Goal: Task Accomplishment & Management: Manage account settings

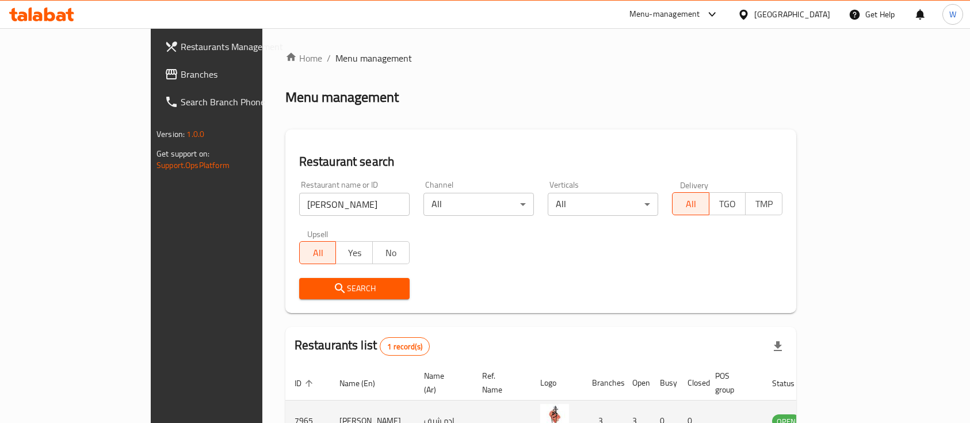
scroll to position [67, 0]
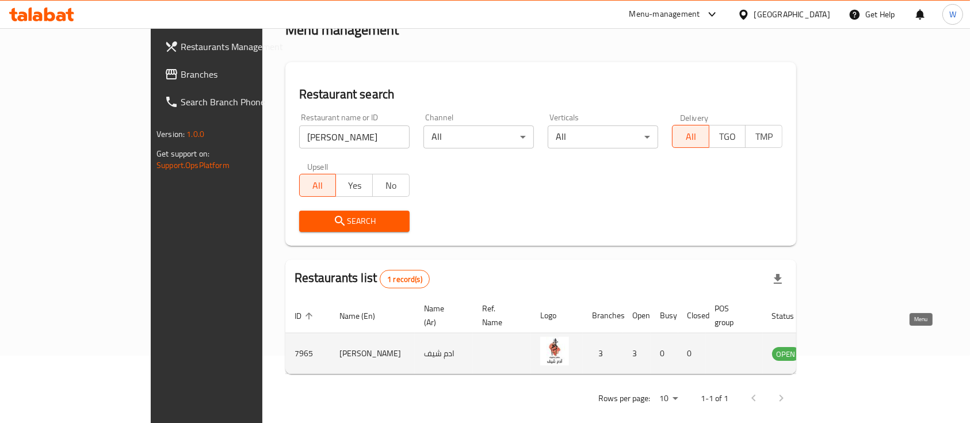
click at [846, 346] on icon "enhanced table" at bounding box center [840, 353] width 14 height 14
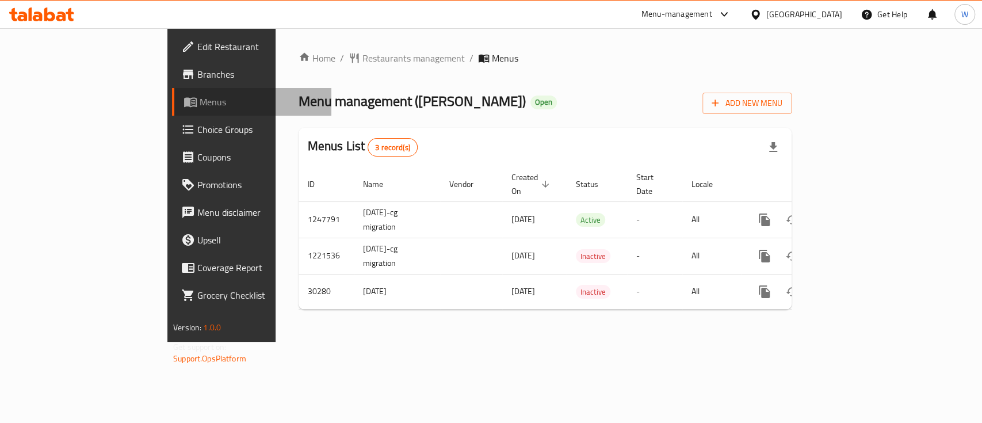
click at [200, 100] on span "Menus" at bounding box center [261, 102] width 123 height 14
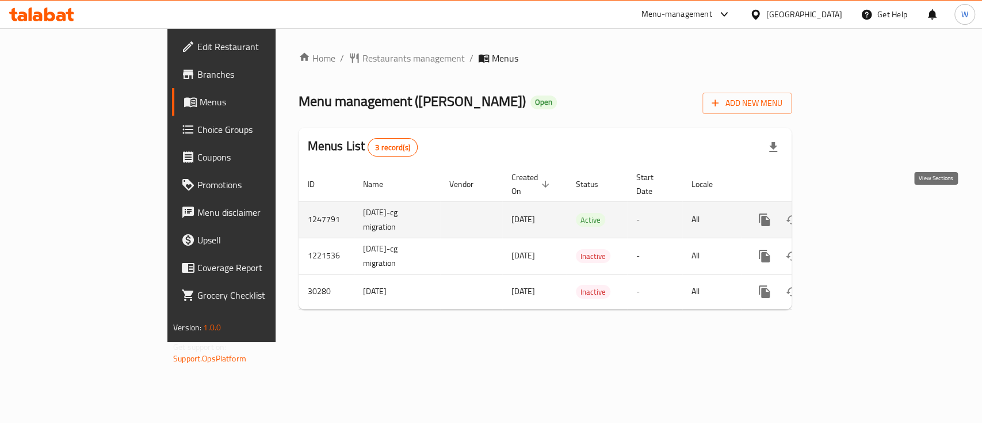
click at [855, 213] on icon "enhanced table" at bounding box center [848, 220] width 14 height 14
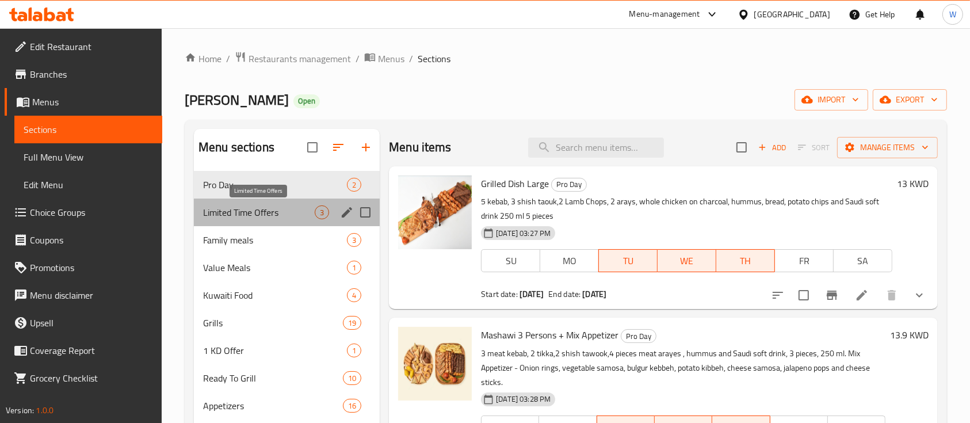
click at [242, 218] on span "Limited Time Offers" at bounding box center [259, 212] width 112 height 14
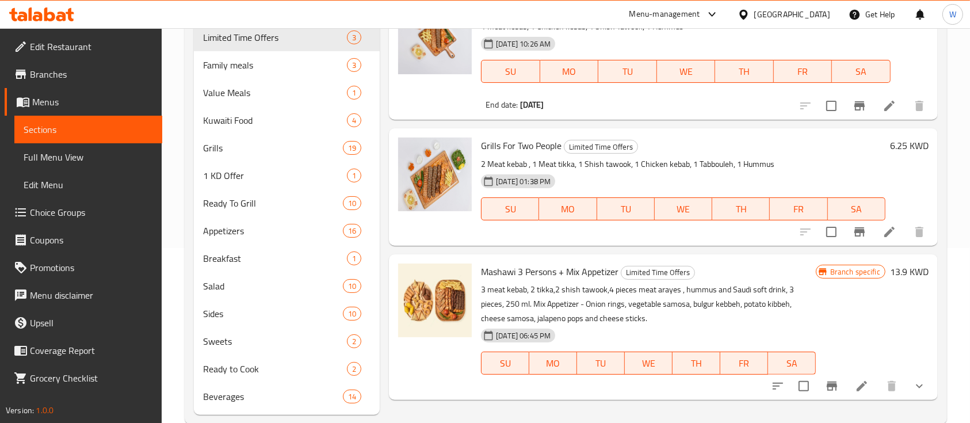
scroll to position [199, 0]
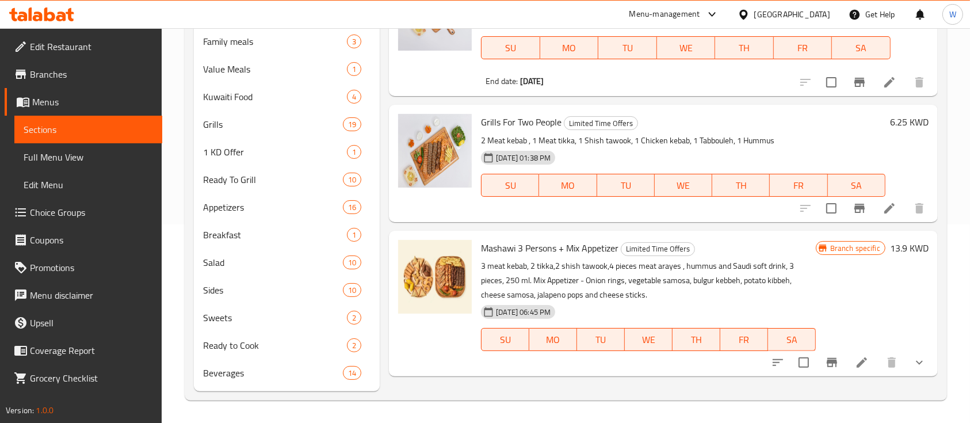
click at [890, 265] on div "Branch specific 13.9 KWD" at bounding box center [872, 303] width 113 height 127
click at [856, 253] on div "Branch specific" at bounding box center [851, 248] width 70 height 14
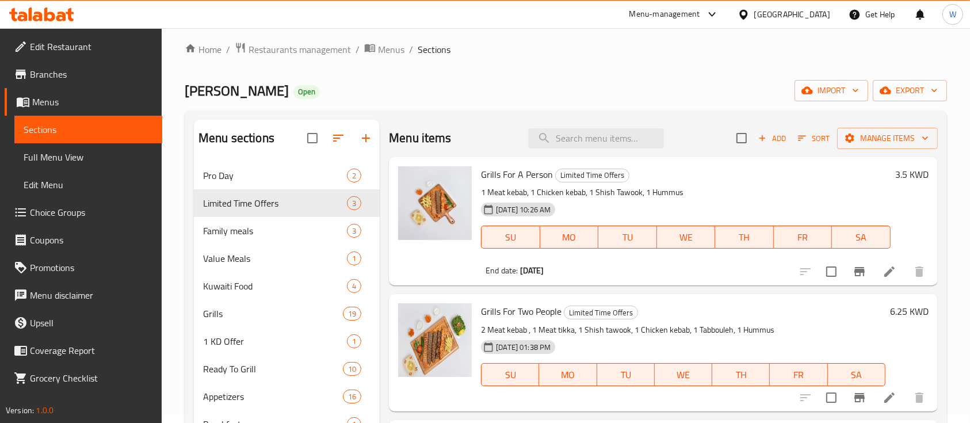
scroll to position [0, 0]
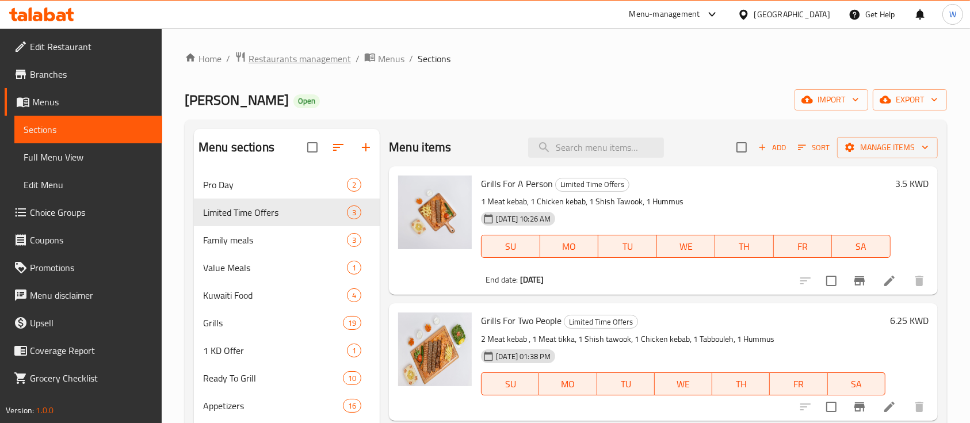
click at [259, 59] on span "Restaurants management" at bounding box center [300, 59] width 102 height 14
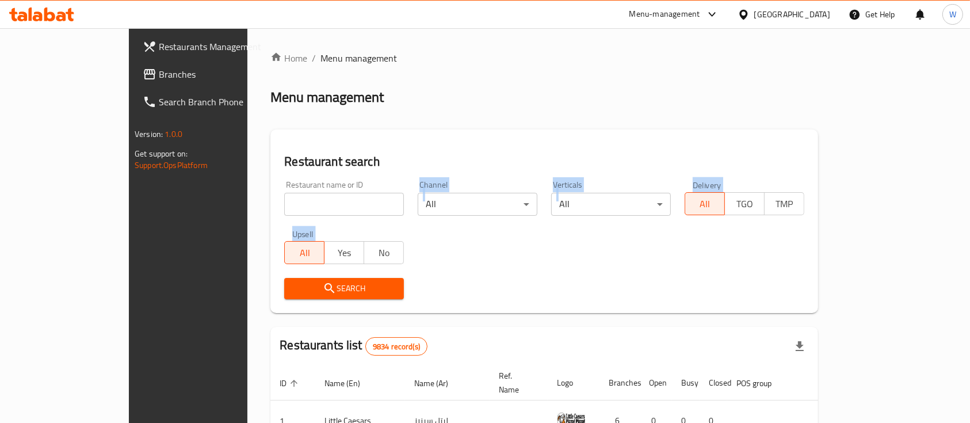
drag, startPoint x: 340, startPoint y: 214, endPoint x: 340, endPoint y: 199, distance: 15.5
click at [340, 199] on div "Home / Menu management Menu management Restaurant search Restaurant name or ID …" at bounding box center [544, 393] width 548 height 685
click at [340, 198] on input "search" at bounding box center [344, 204] width 120 height 23
type input "[PERSON_NAME]"
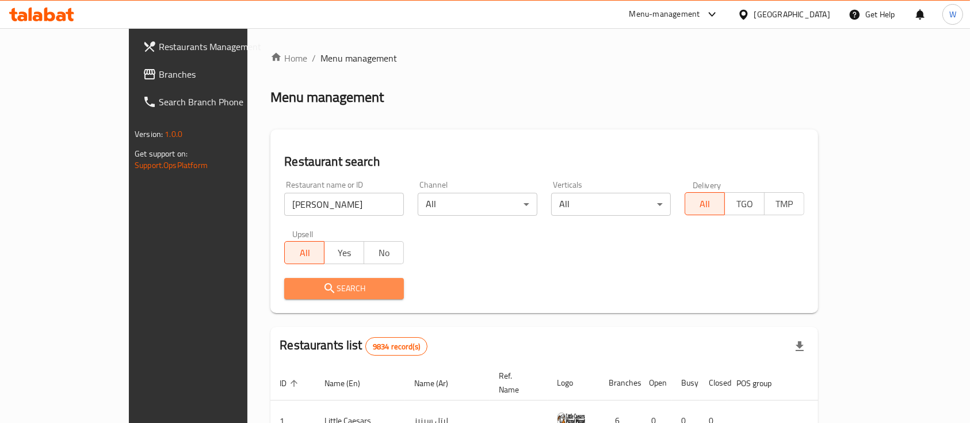
click at [314, 289] on span "Search" at bounding box center [343, 288] width 101 height 14
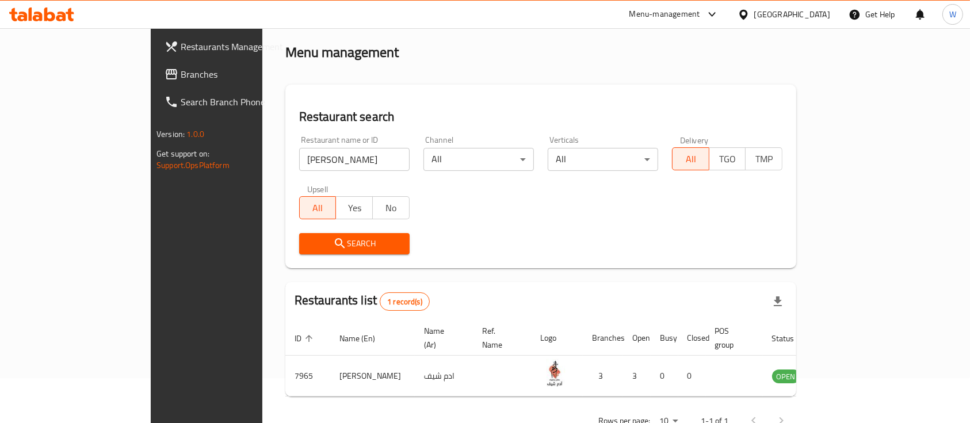
scroll to position [67, 0]
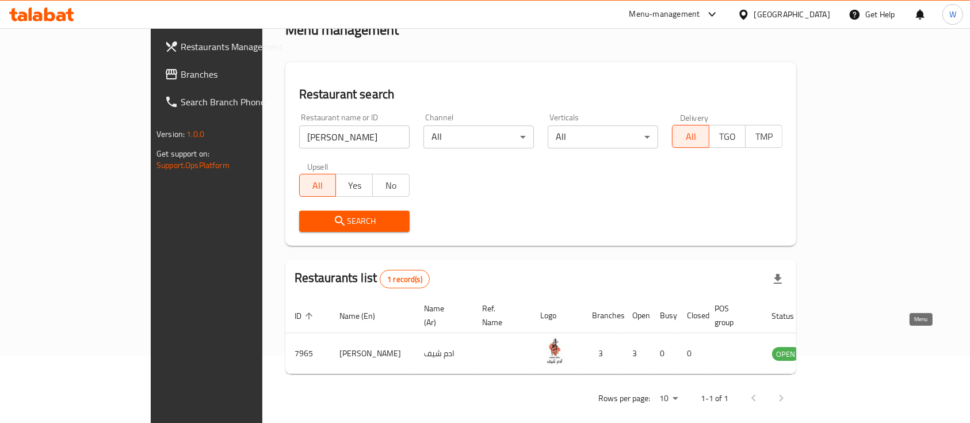
click at [846, 349] on icon "enhanced table" at bounding box center [839, 354] width 13 height 10
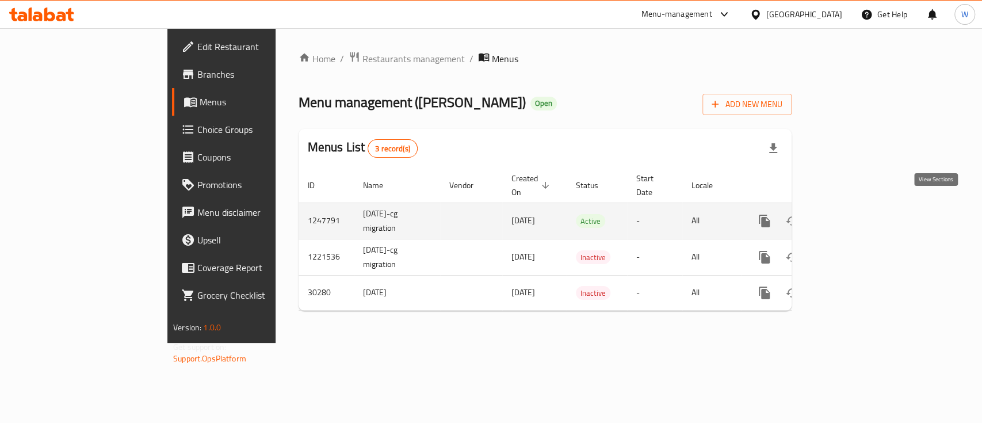
click at [855, 214] on icon "enhanced table" at bounding box center [848, 221] width 14 height 14
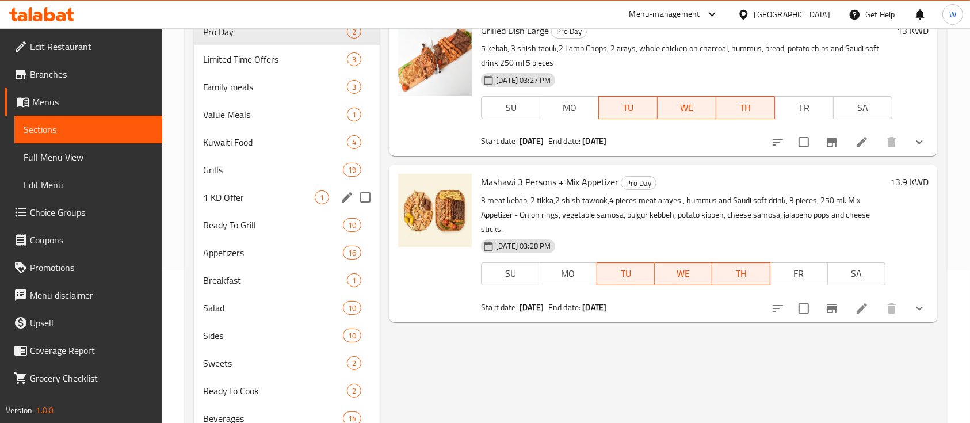
scroll to position [77, 0]
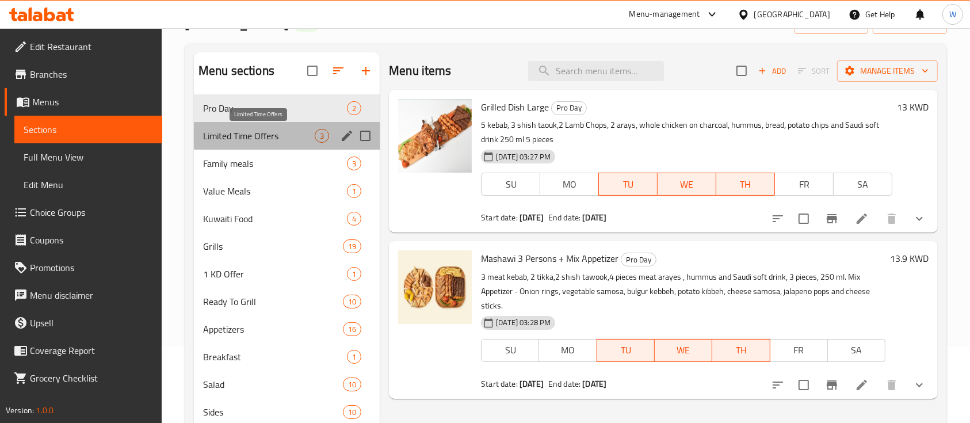
click at [258, 132] on span "Limited Time Offers" at bounding box center [259, 136] width 112 height 14
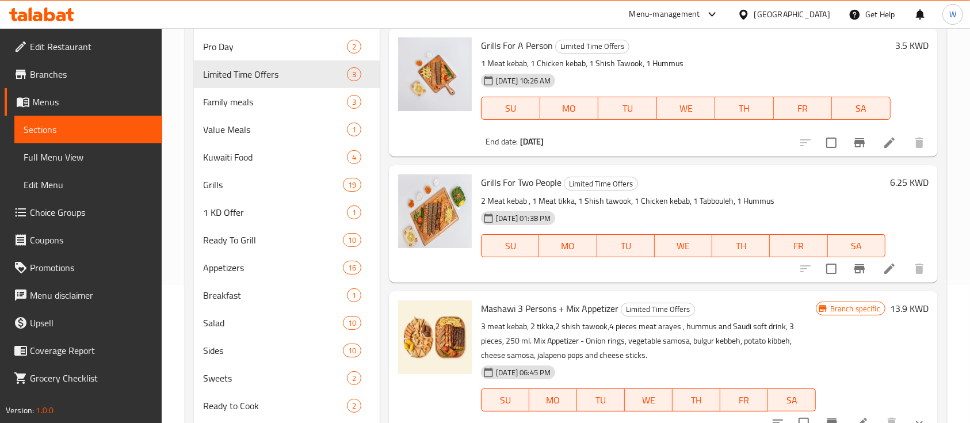
scroll to position [199, 0]
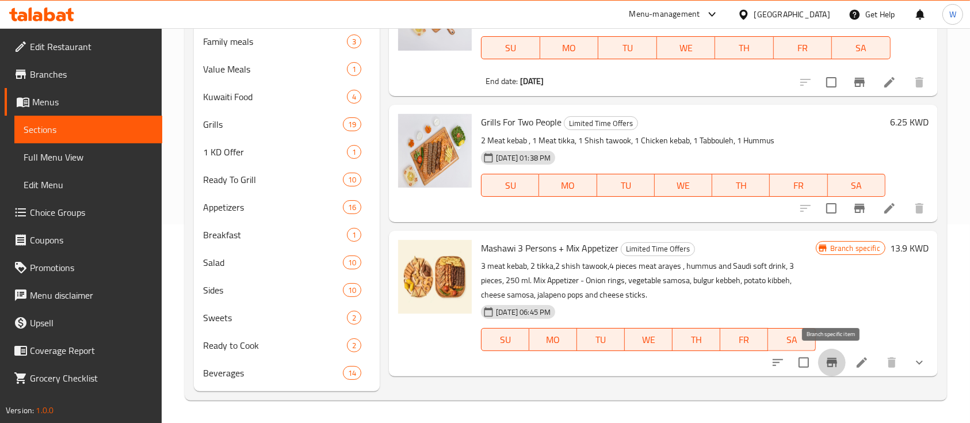
click at [831, 354] on button "Branch-specific-item" at bounding box center [832, 363] width 28 height 28
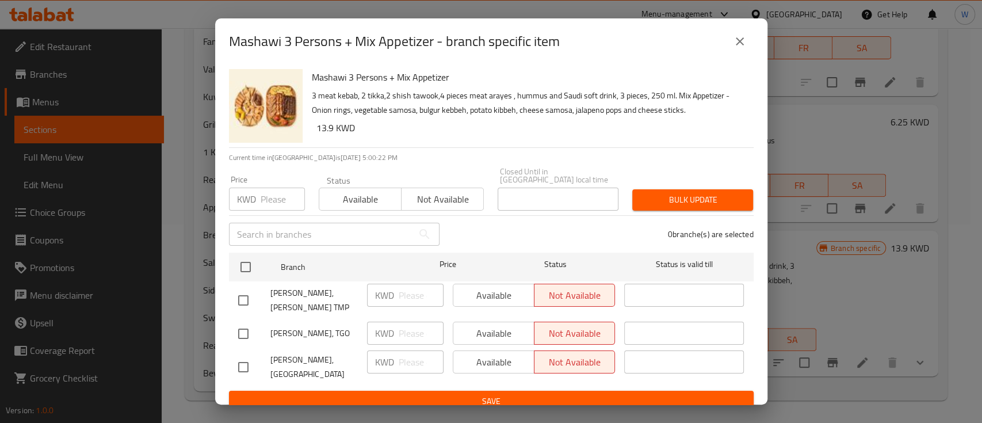
drag, startPoint x: 364, startPoint y: 196, endPoint x: 373, endPoint y: 191, distance: 10.6
click at [367, 194] on span "Available" at bounding box center [360, 199] width 73 height 17
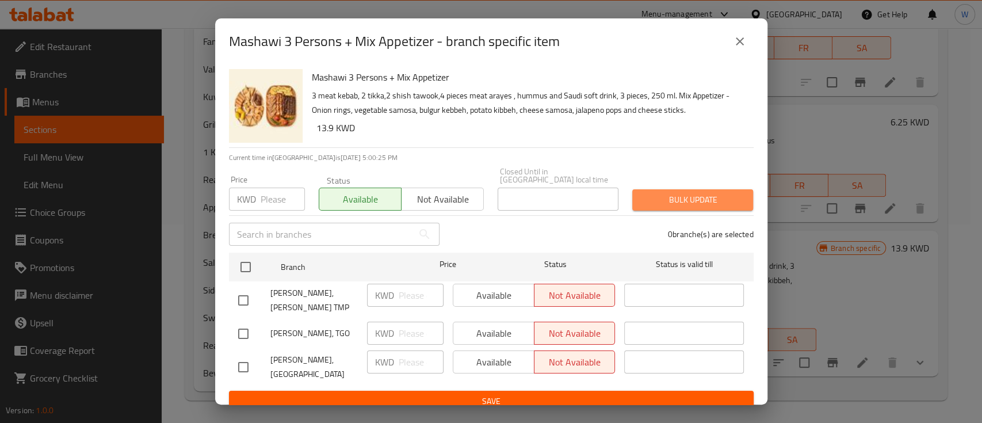
click at [644, 193] on span "Bulk update" at bounding box center [693, 200] width 102 height 14
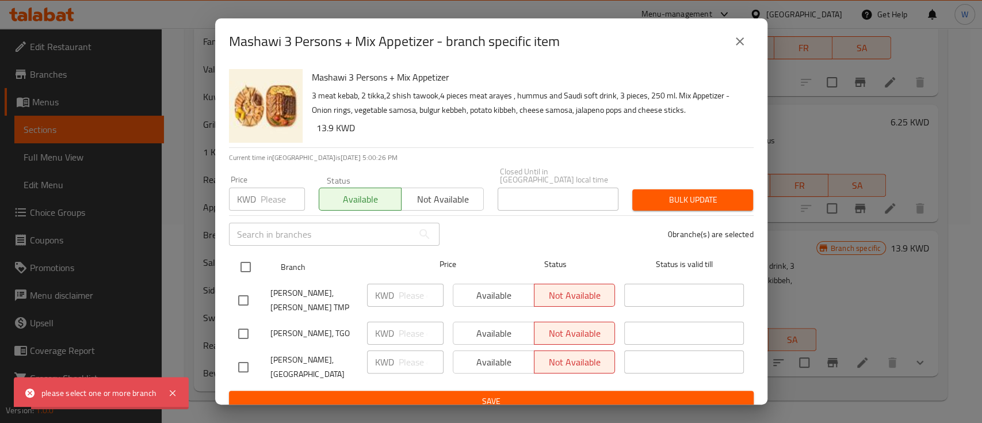
click at [285, 272] on ul "Branch Price Status Status is valid till [PERSON_NAME] Grills, Abu Ftaira TMP K…" at bounding box center [491, 319] width 525 height 143
click at [285, 260] on span "Branch" at bounding box center [341, 267] width 120 height 14
drag, startPoint x: 249, startPoint y: 264, endPoint x: 285, endPoint y: 251, distance: 38.6
click at [251, 262] on input "checkbox" at bounding box center [246, 267] width 24 height 24
checkbox input "true"
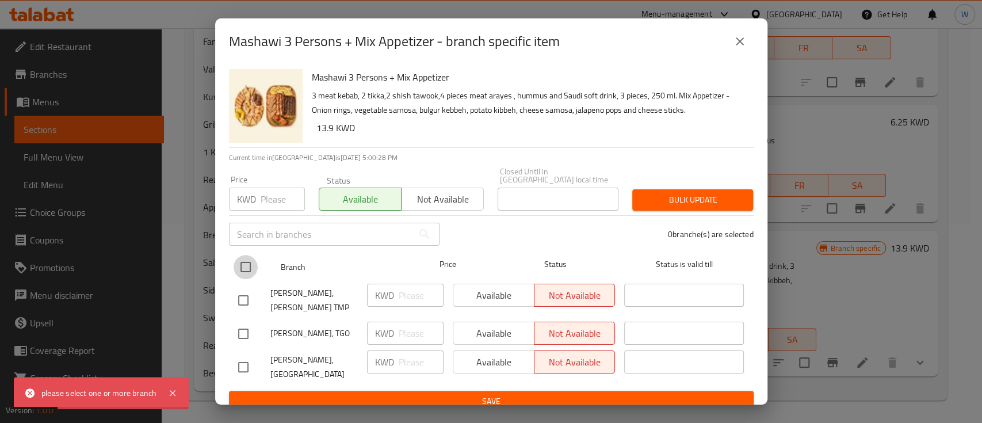
checkbox input "true"
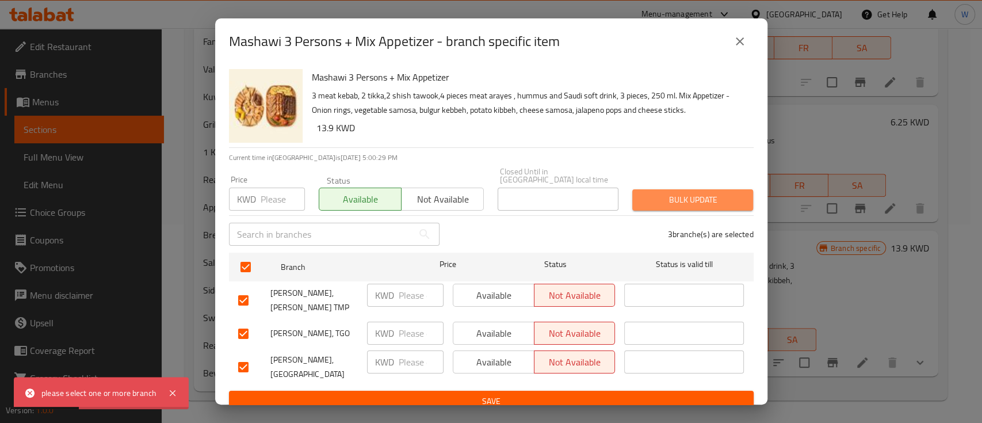
click at [663, 193] on span "Bulk update" at bounding box center [693, 200] width 102 height 14
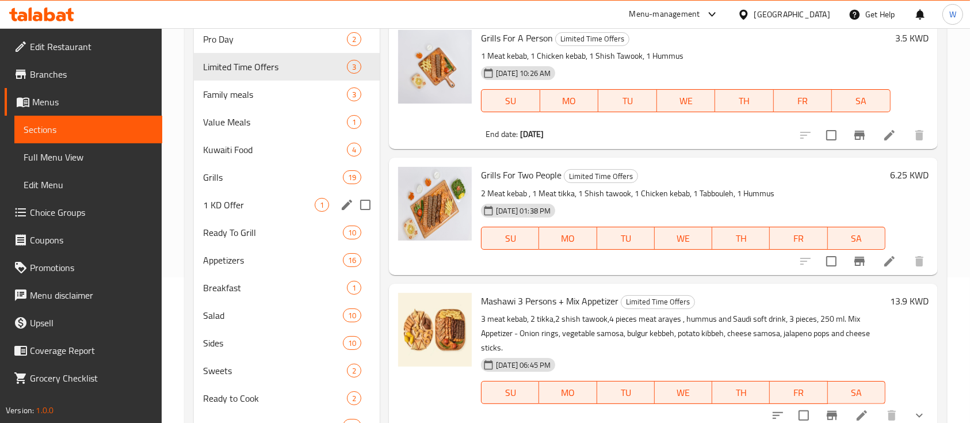
scroll to position [0, 0]
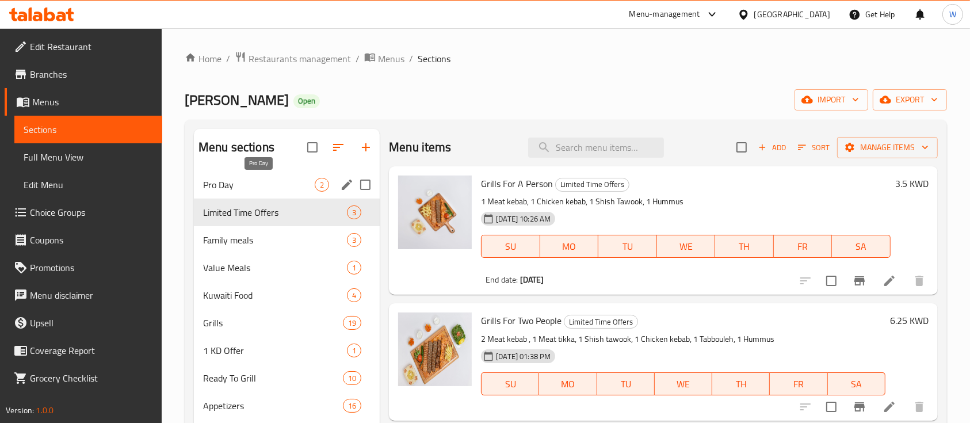
click at [268, 181] on span "Pro Day" at bounding box center [259, 185] width 112 height 14
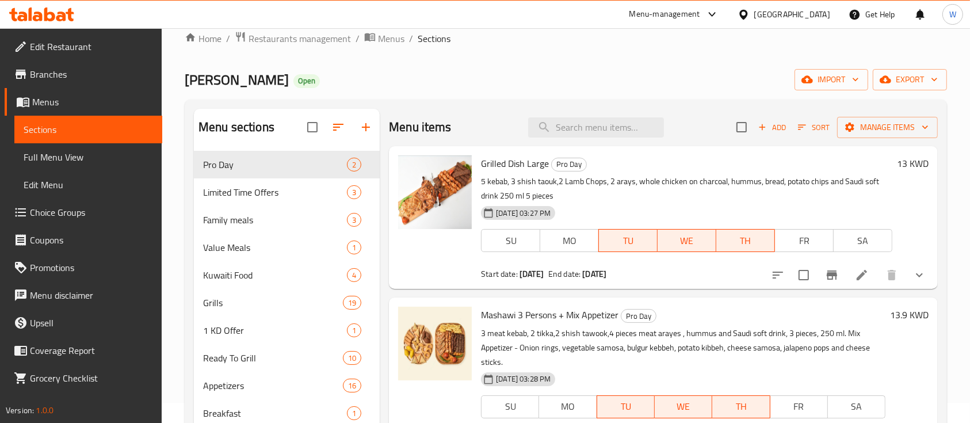
scroll to position [77, 0]
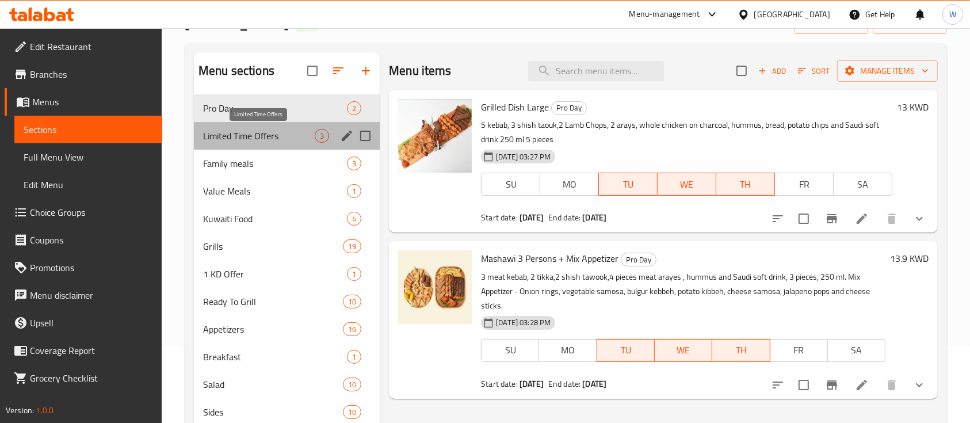
click at [269, 136] on span "Limited Time Offers" at bounding box center [259, 136] width 112 height 14
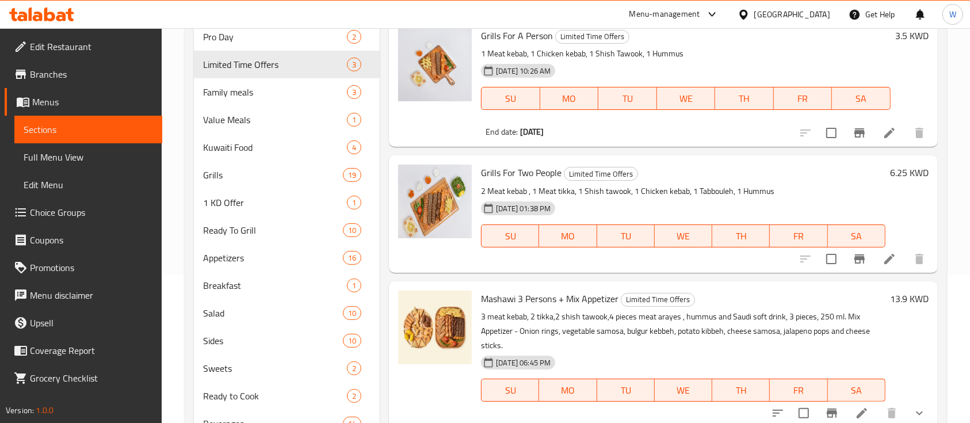
scroll to position [199, 0]
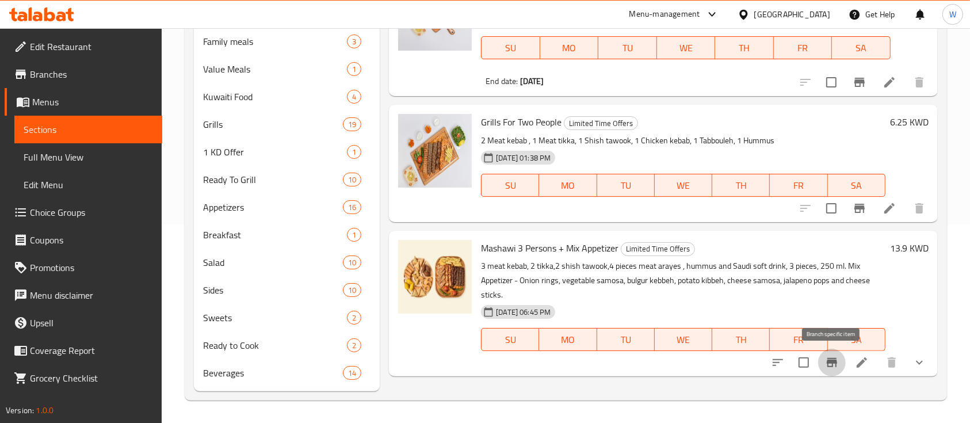
click at [834, 360] on icon "Branch-specific-item" at bounding box center [832, 362] width 10 height 9
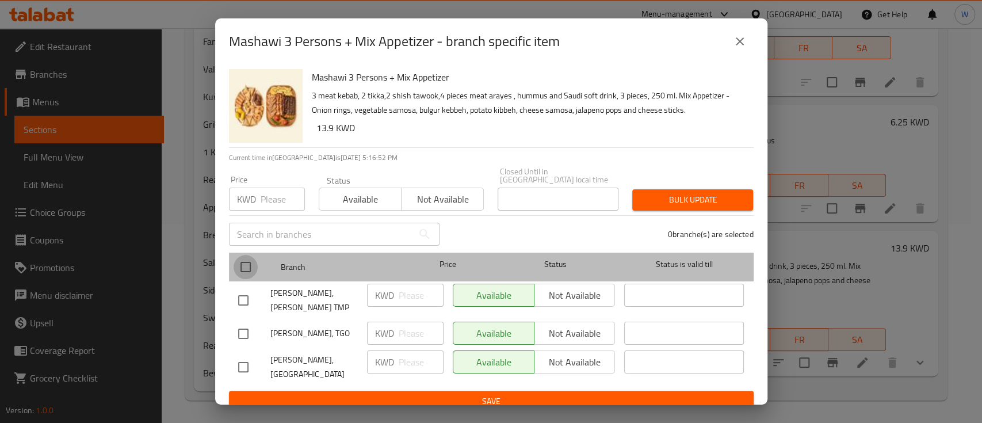
click at [242, 255] on input "checkbox" at bounding box center [246, 267] width 24 height 24
checkbox input "true"
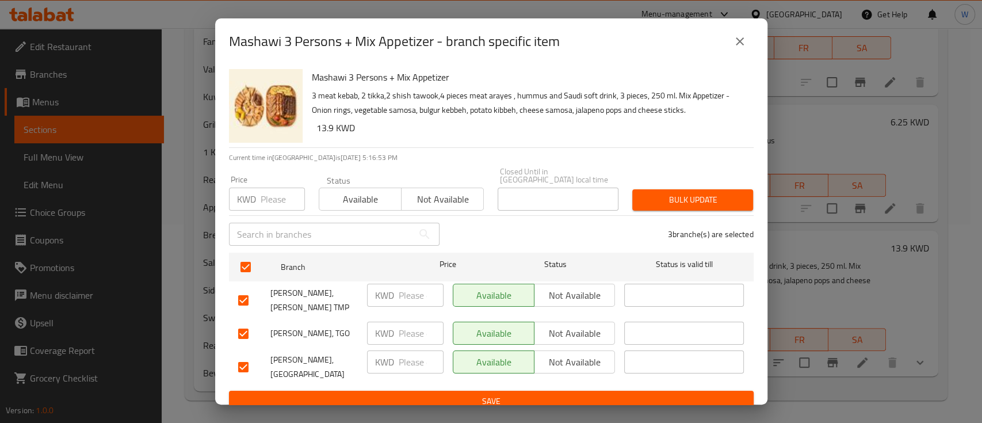
click at [269, 181] on div "Price KWD Price" at bounding box center [267, 193] width 76 height 35
click at [270, 193] on input "number" at bounding box center [283, 199] width 44 height 23
type input "13.9"
click at [672, 196] on span "Bulk update" at bounding box center [693, 200] width 102 height 14
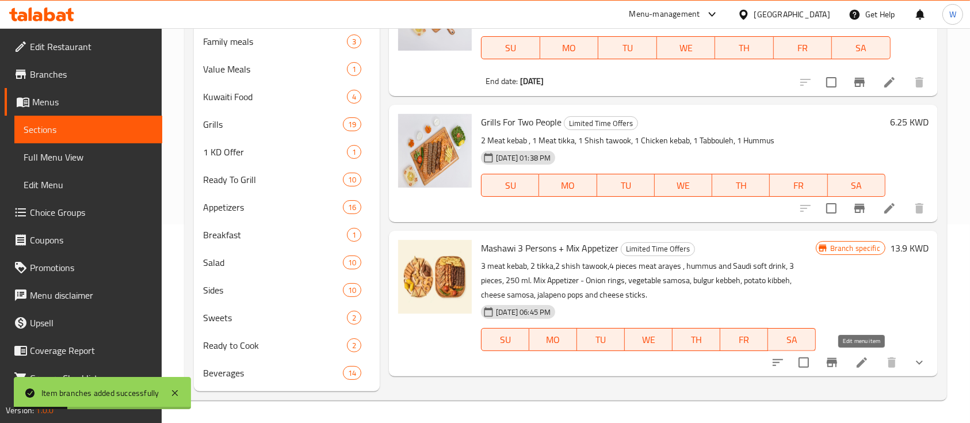
click at [865, 365] on icon at bounding box center [862, 363] width 14 height 14
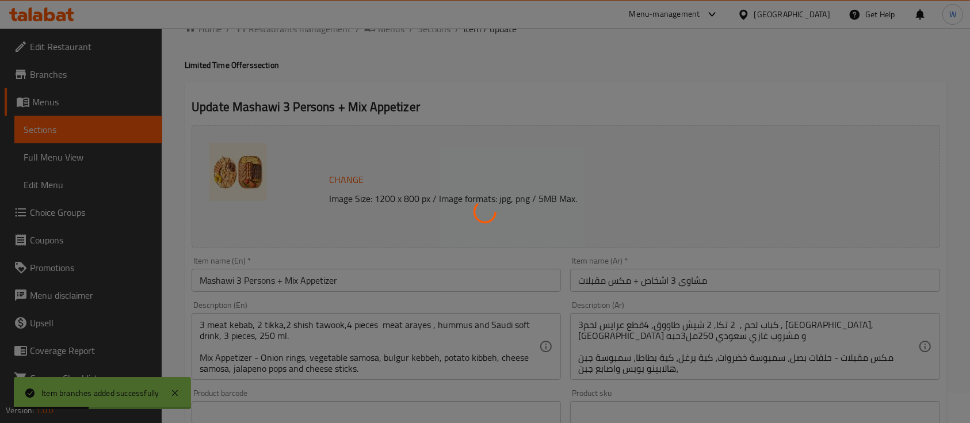
type input "إختيارك من المشروب الغازى:"
type input "1"
type input "اختيارك من المقبلات:"
type input "0"
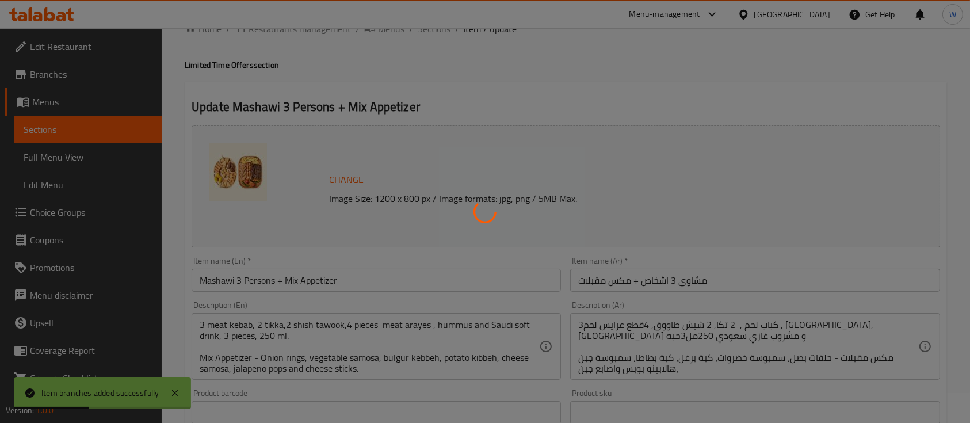
type input "8"
type input "أختيارك من السلطات:"
type input "0"
type input "اختيارك من الحلويات:"
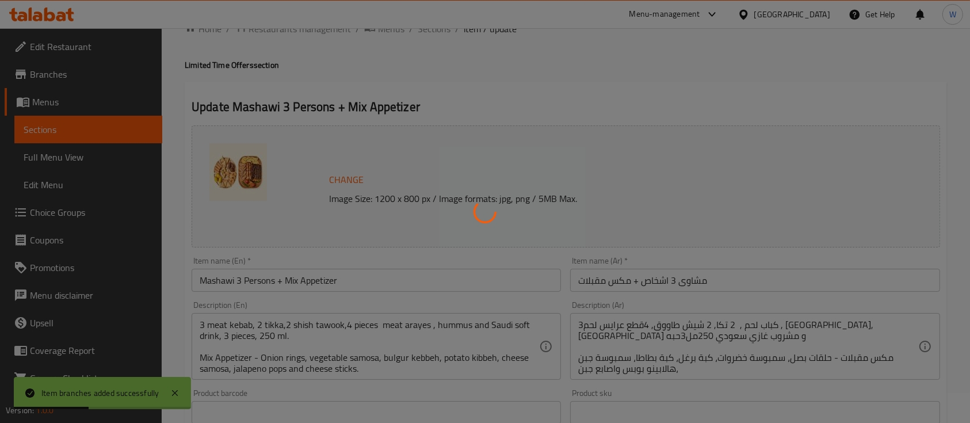
type input "0"
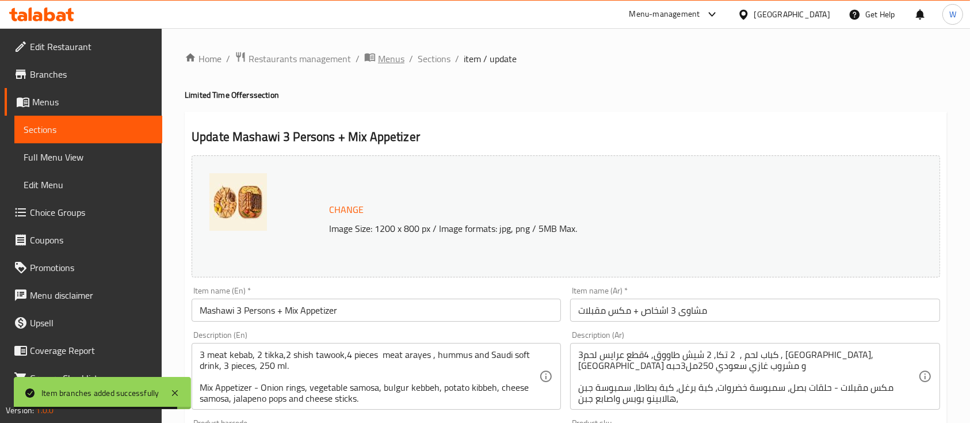
click at [386, 57] on span "Menus" at bounding box center [391, 59] width 26 height 14
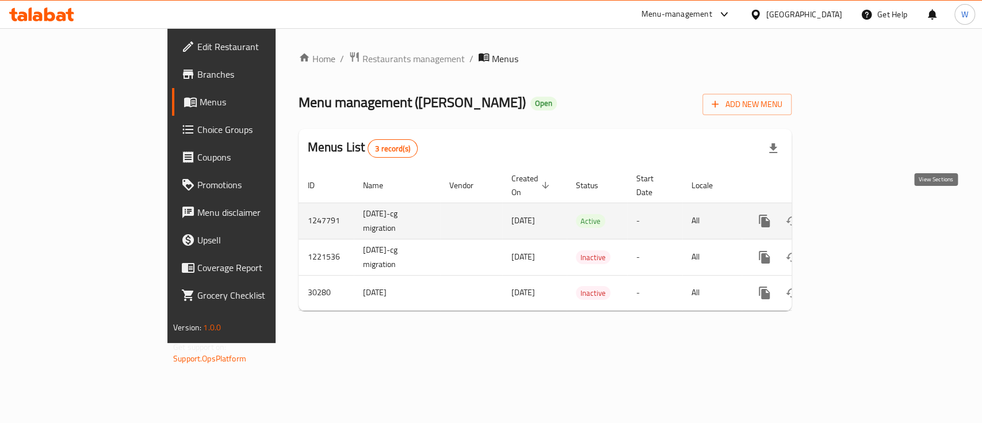
click at [855, 214] on icon "enhanced table" at bounding box center [848, 221] width 14 height 14
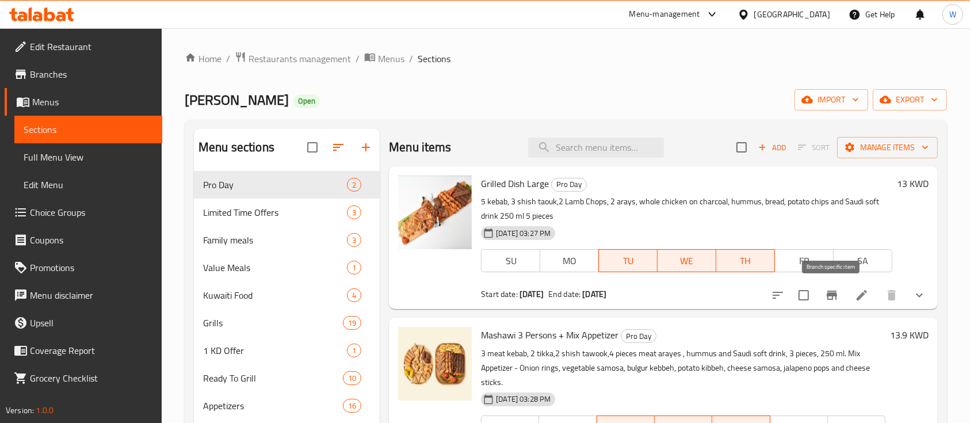
click at [833, 292] on icon "Branch-specific-item" at bounding box center [832, 295] width 14 height 14
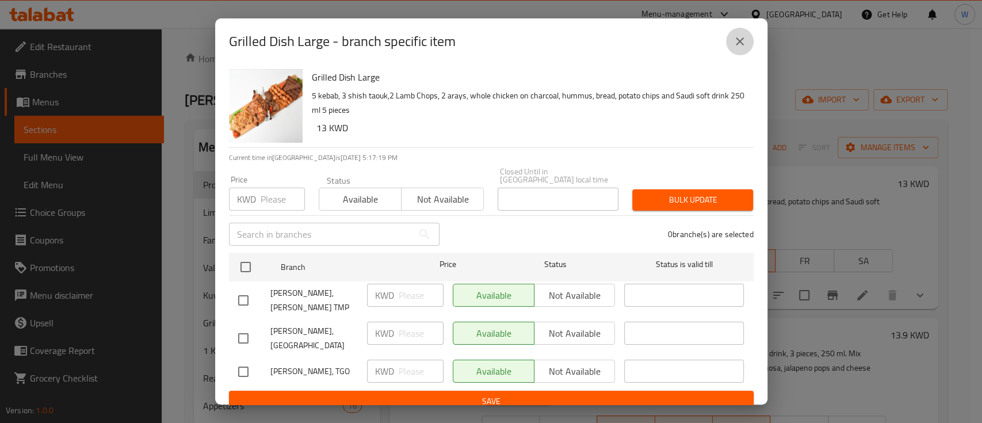
click at [732, 46] on button "close" at bounding box center [740, 42] width 28 height 28
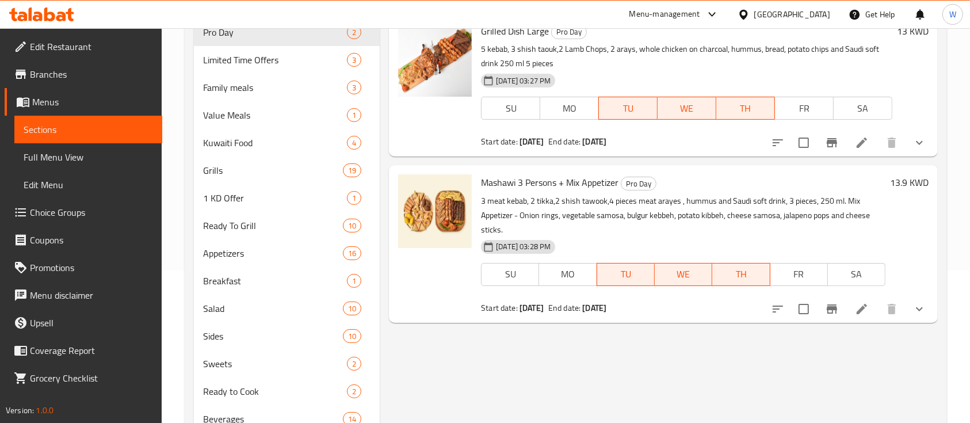
scroll to position [153, 0]
click at [833, 311] on icon "Branch-specific-item" at bounding box center [832, 309] width 14 height 14
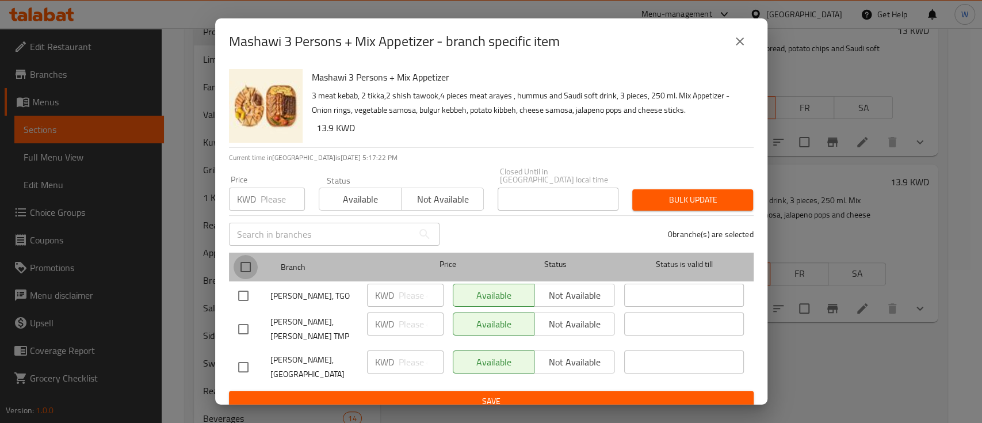
click at [251, 260] on input "checkbox" at bounding box center [246, 267] width 24 height 24
checkbox input "true"
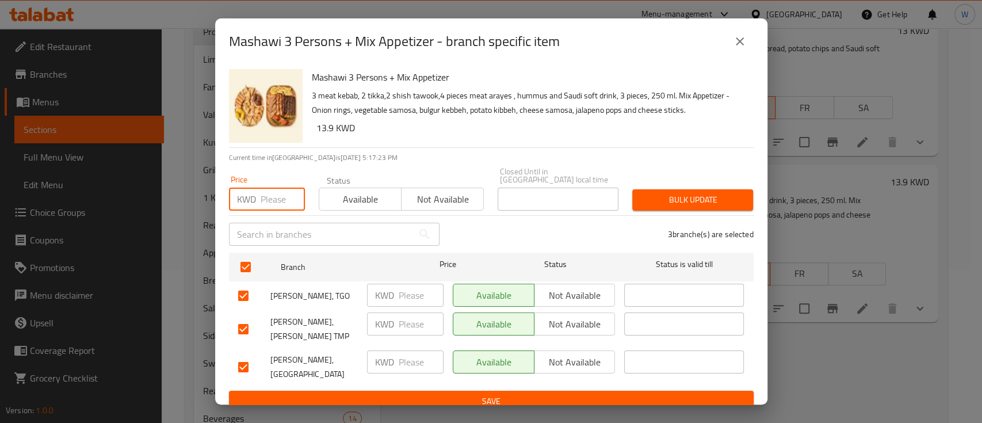
click at [274, 199] on input "number" at bounding box center [283, 199] width 44 height 23
type input "13.9"
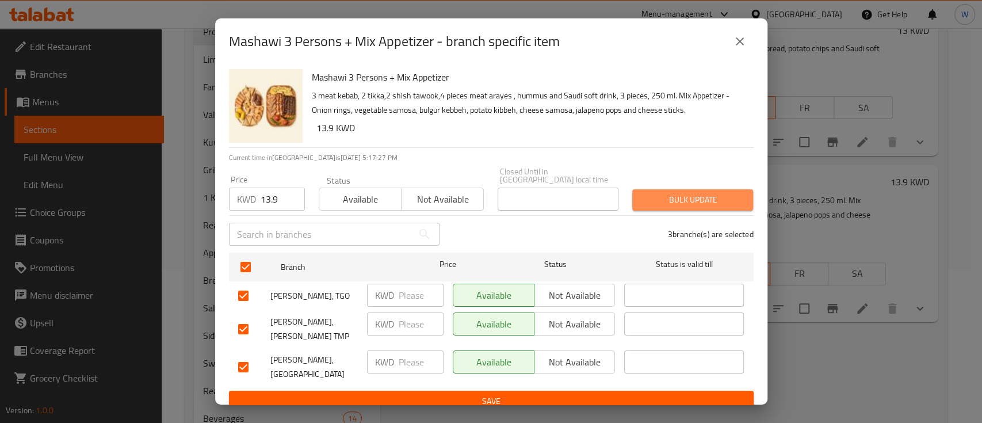
click at [709, 197] on span "Bulk update" at bounding box center [693, 200] width 102 height 14
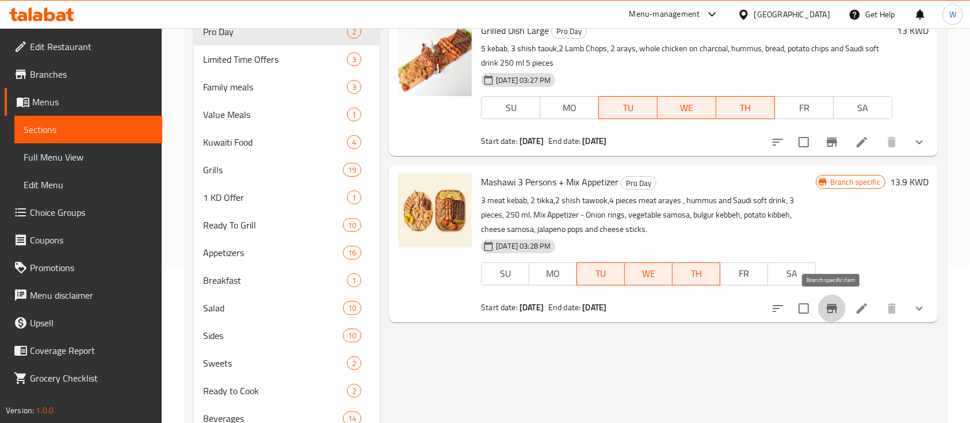
click at [827, 314] on icon "Branch-specific-item" at bounding box center [832, 309] width 14 height 14
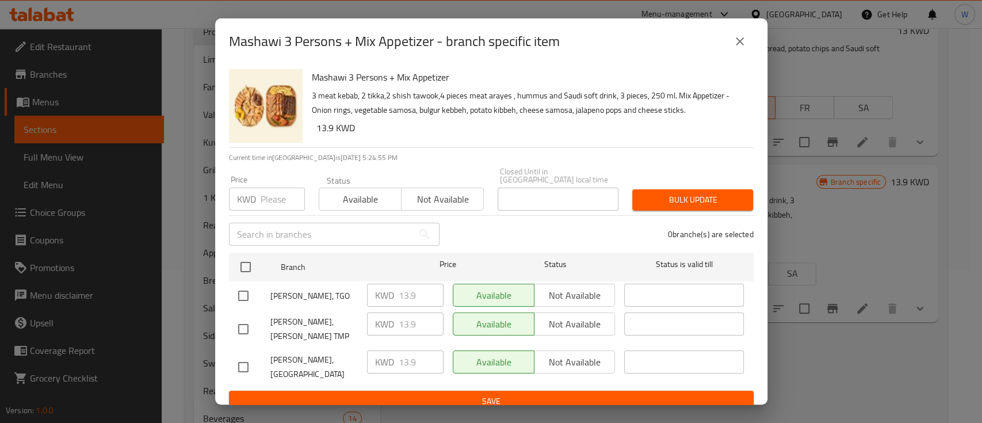
click at [810, 264] on div "Mashawi 3 Persons + Mix Appetizer - branch specific item Mashawi 3 Persons + Mi…" at bounding box center [491, 211] width 982 height 423
click at [746, 44] on icon "close" at bounding box center [740, 42] width 14 height 14
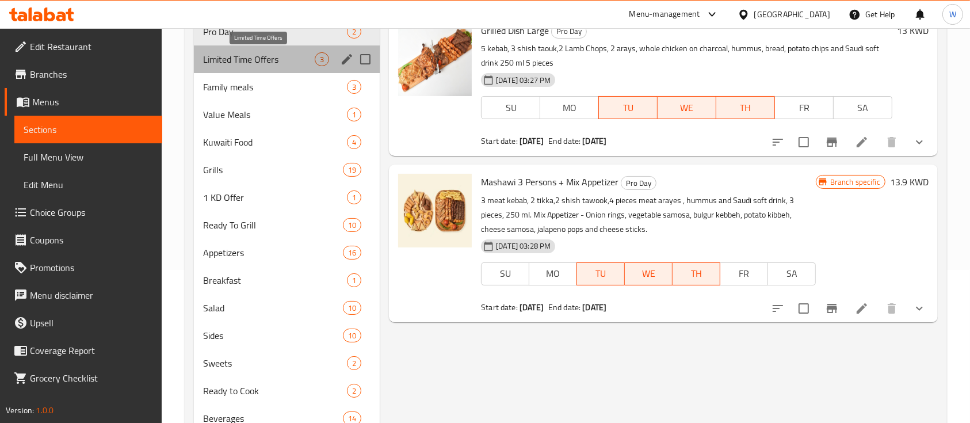
click at [287, 62] on span "Limited Time Offers" at bounding box center [259, 59] width 112 height 14
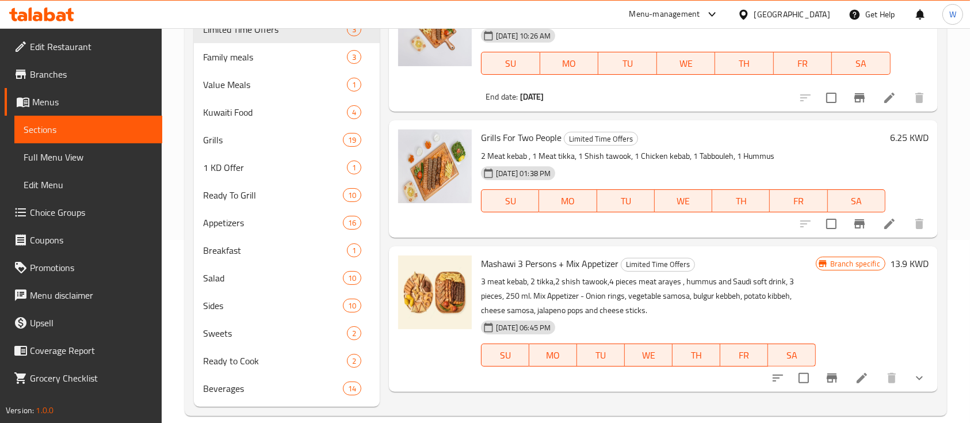
scroll to position [199, 0]
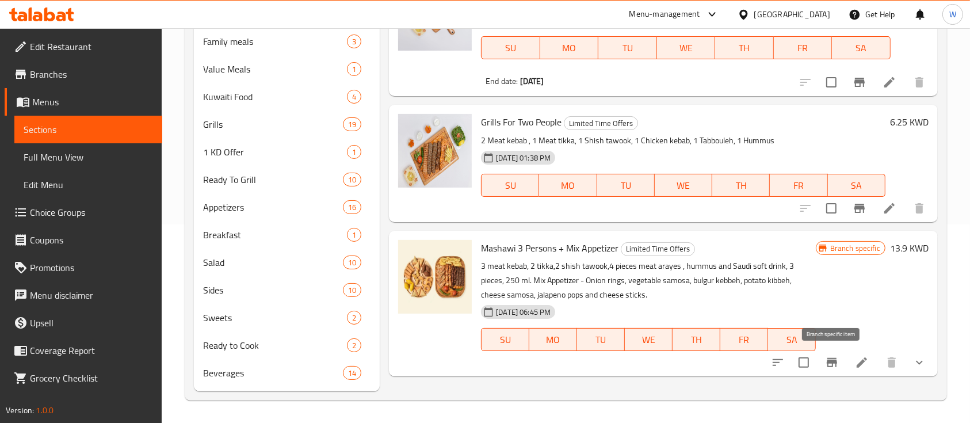
click at [829, 362] on icon "Branch-specific-item" at bounding box center [832, 362] width 10 height 9
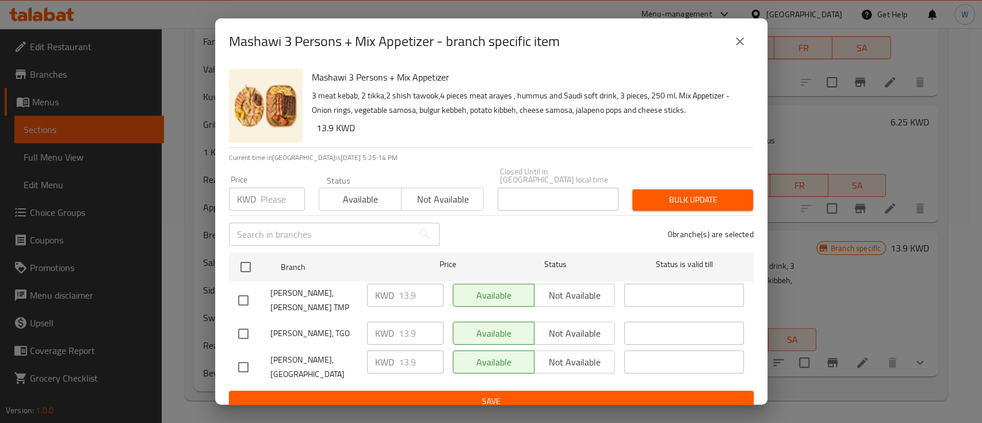
click at [747, 40] on button "close" at bounding box center [740, 42] width 28 height 28
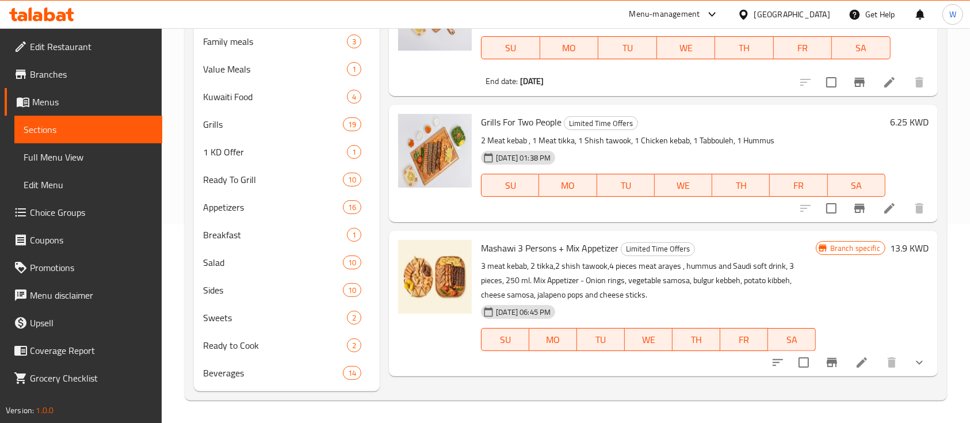
click at [855, 370] on div at bounding box center [848, 363] width 169 height 28
click at [854, 367] on li at bounding box center [862, 362] width 32 height 21
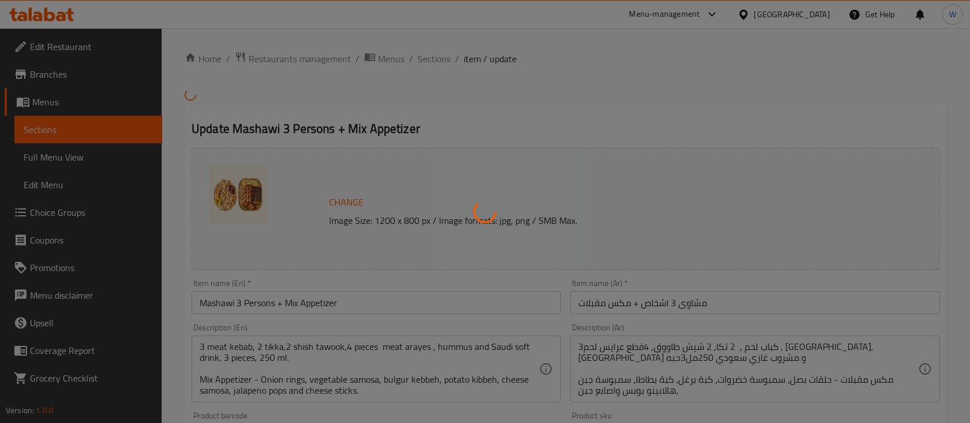
type input "إختيارك من المشروب الغازى:"
type input "1"
type input "اختيارك من المقبلات:"
type input "0"
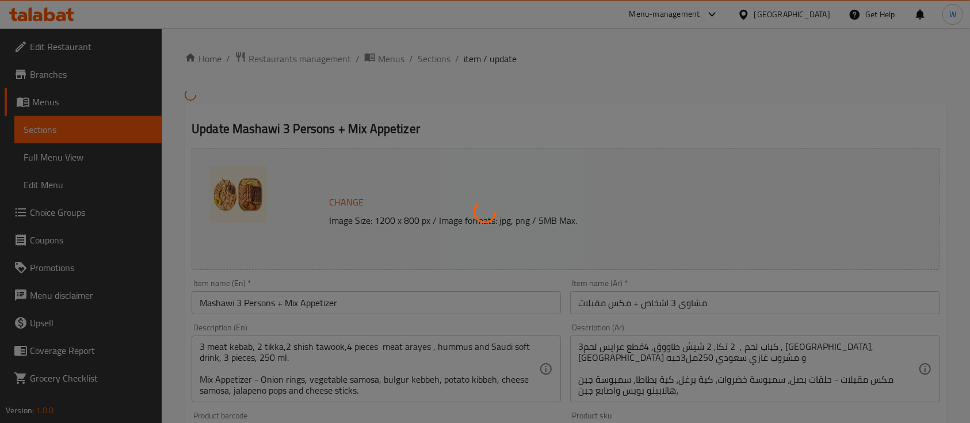
type input "8"
type input "أختيارك من السلطات:"
type input "0"
type input "اختيارك من الحلويات:"
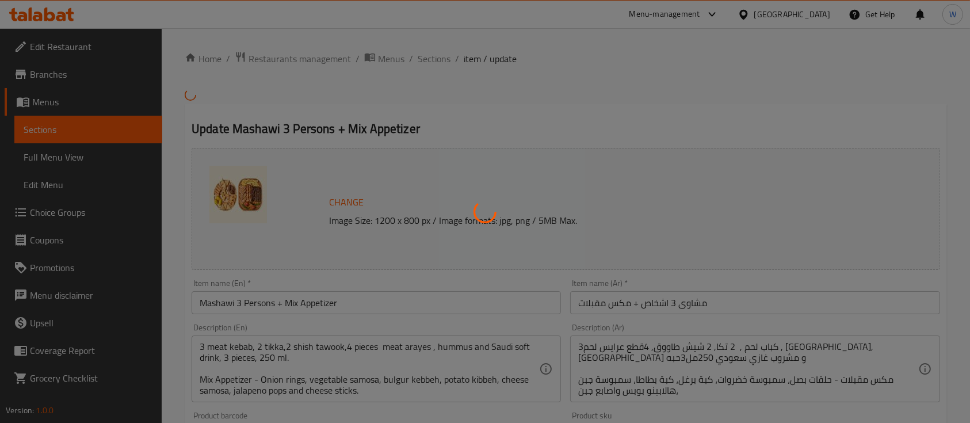
type input "0"
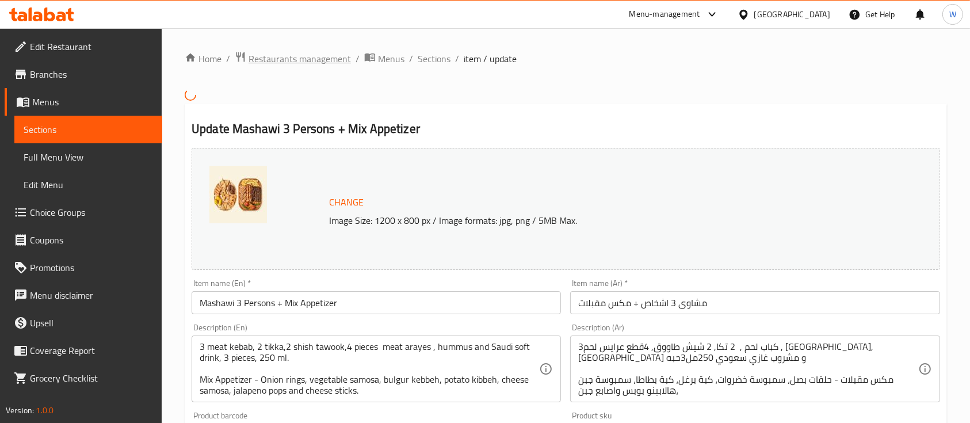
click at [269, 58] on span "Restaurants management" at bounding box center [300, 59] width 102 height 14
